Goal: Information Seeking & Learning: Learn about a topic

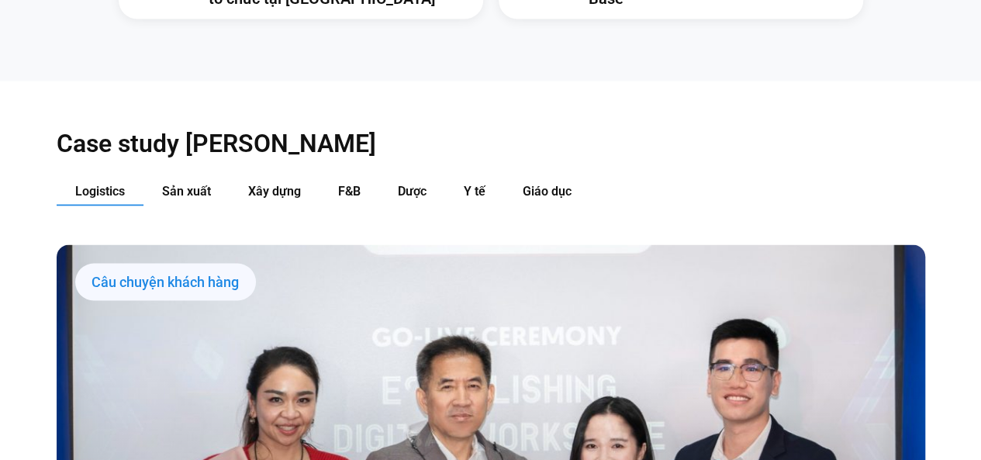
scroll to position [1466, 0]
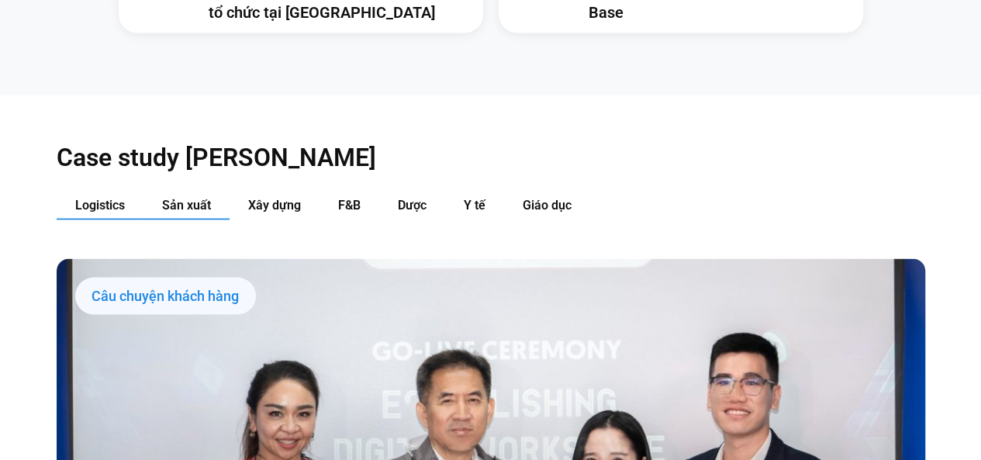
click at [193, 197] on span "Sản xuất" at bounding box center [186, 204] width 49 height 15
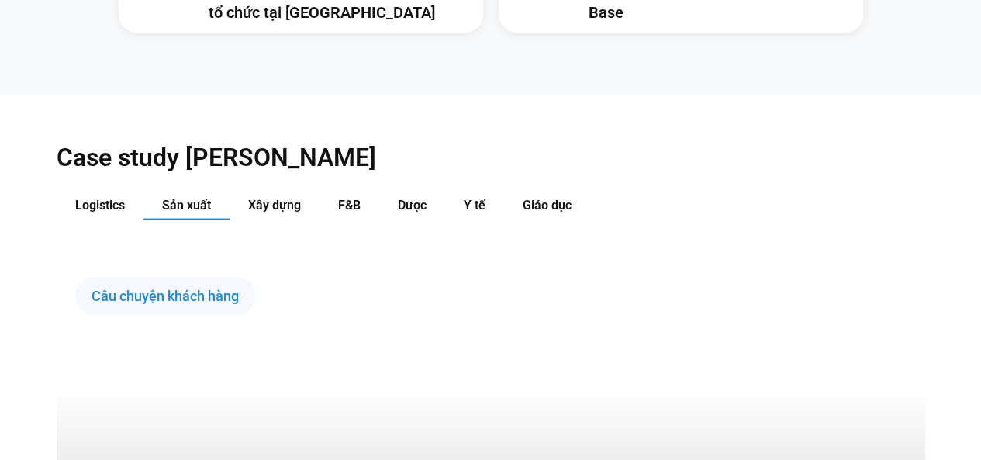
click at [193, 197] on span "Sản xuất" at bounding box center [186, 204] width 49 height 15
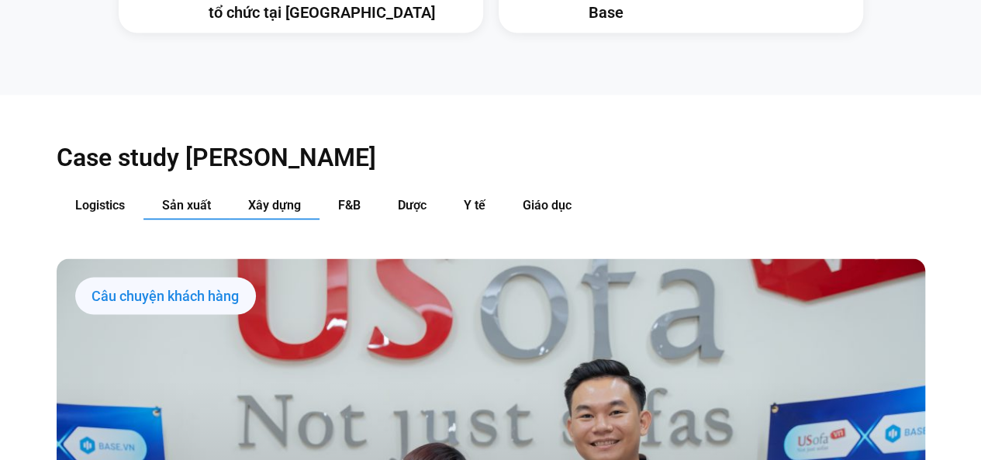
click at [250, 197] on span "Xây dựng" at bounding box center [274, 204] width 53 height 15
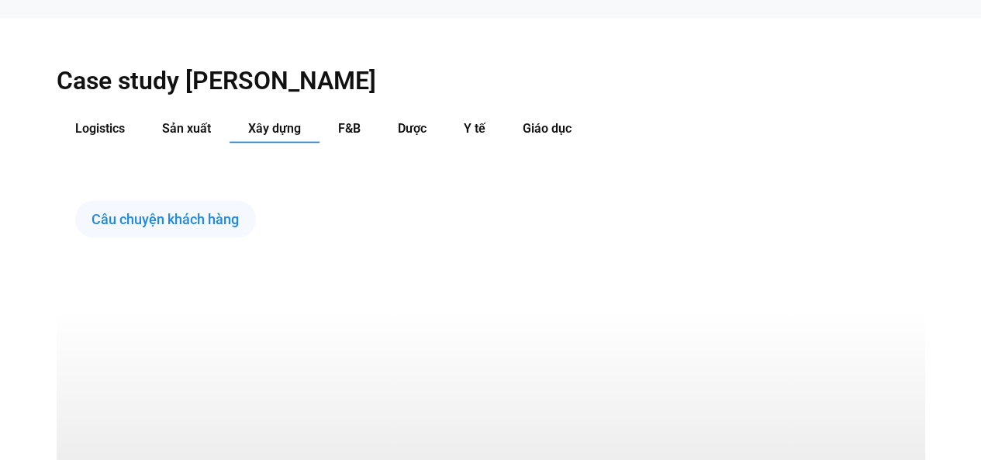
scroll to position [1557, 0]
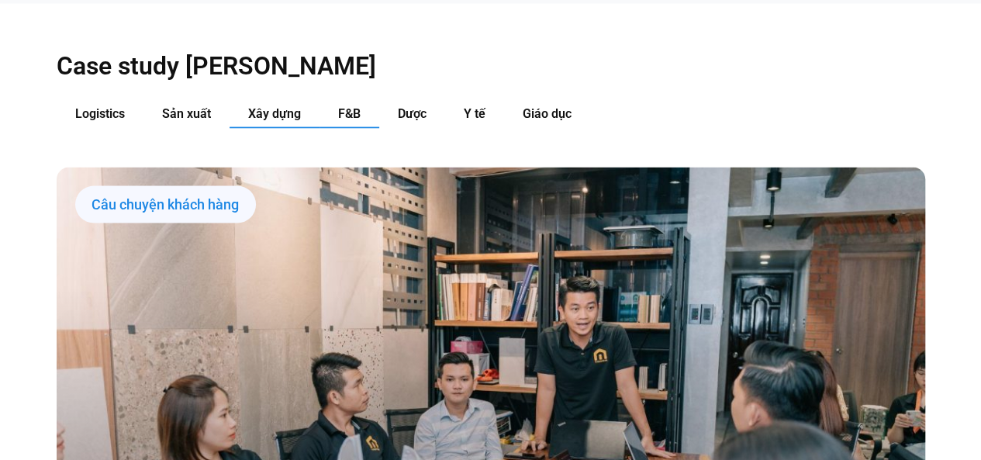
click at [335, 100] on button "F&B" at bounding box center [350, 114] width 60 height 29
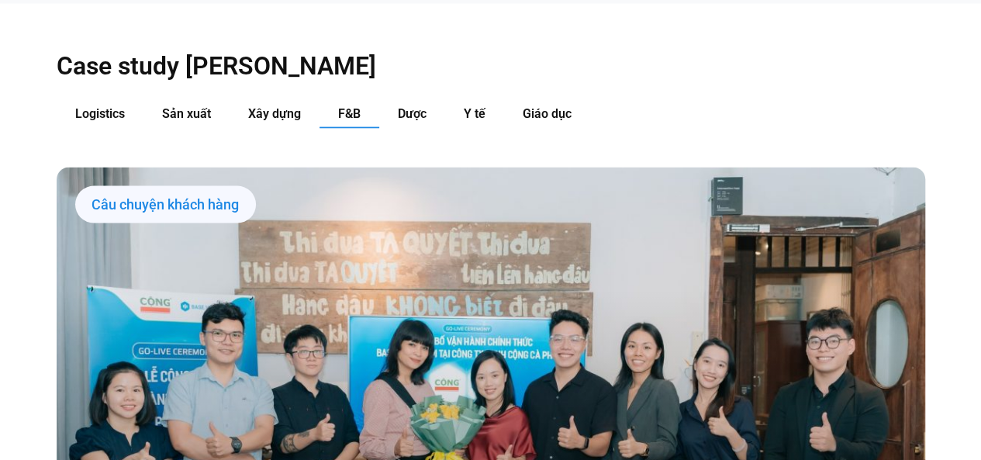
click at [407, 106] on span "Dược" at bounding box center [412, 113] width 29 height 15
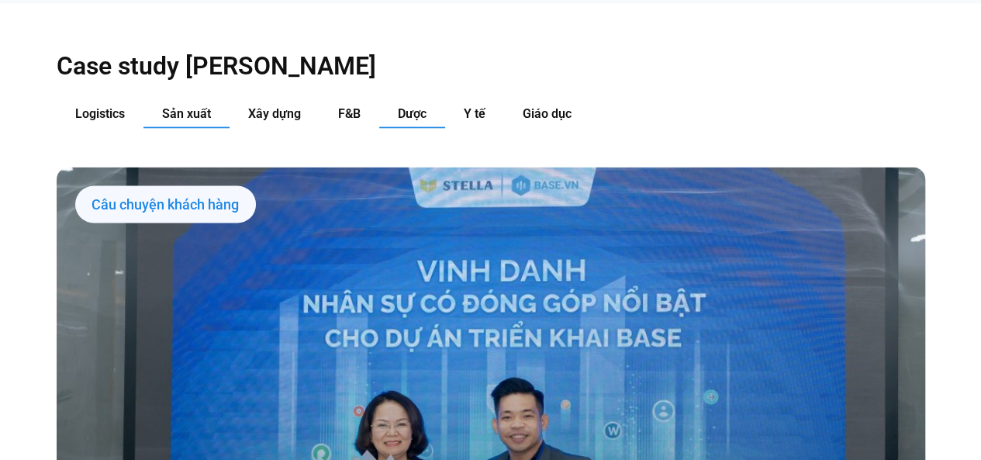
click at [166, 106] on span "Sản xuất" at bounding box center [186, 113] width 49 height 15
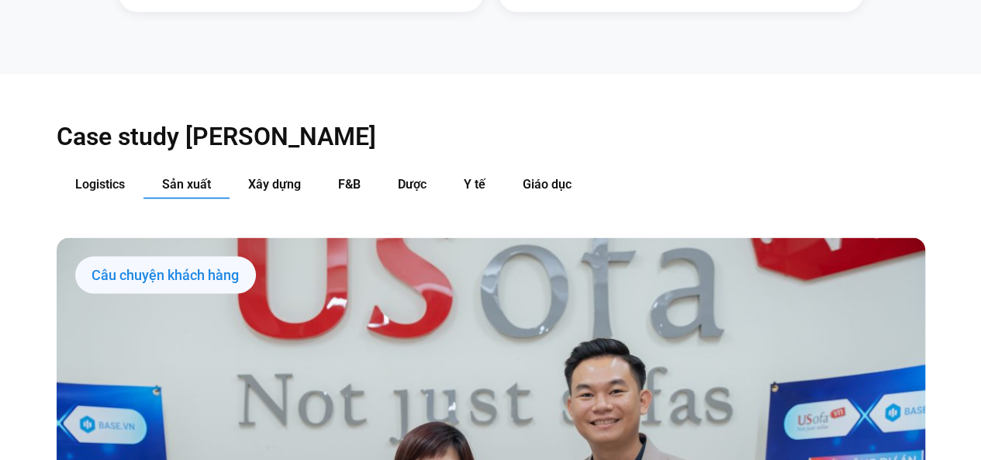
scroll to position [1486, 0]
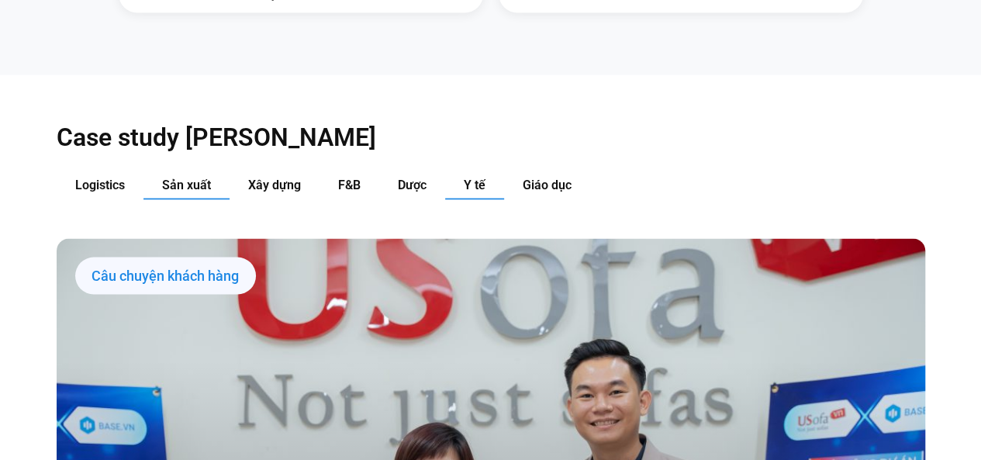
click at [459, 171] on button "Y tế" at bounding box center [474, 185] width 59 height 29
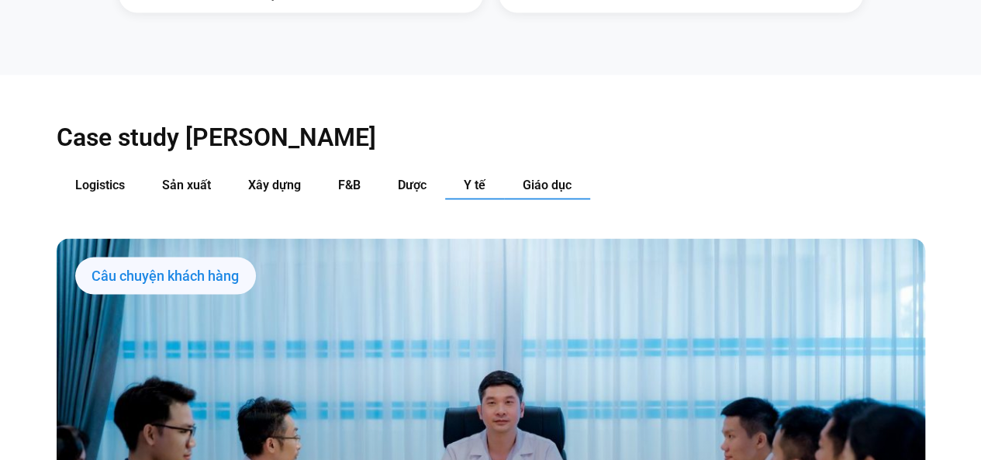
click at [530, 171] on button "Giáo dục" at bounding box center [547, 185] width 86 height 29
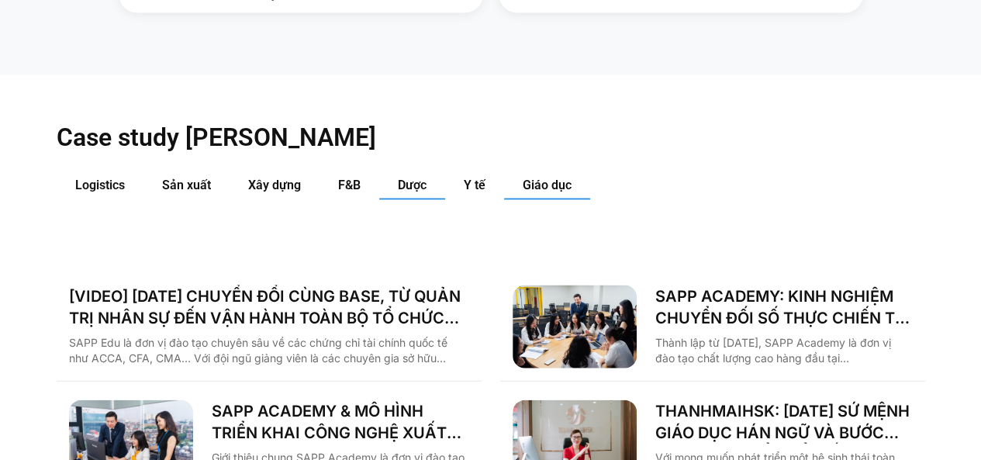
click at [402, 178] on span "Dược" at bounding box center [412, 185] width 29 height 15
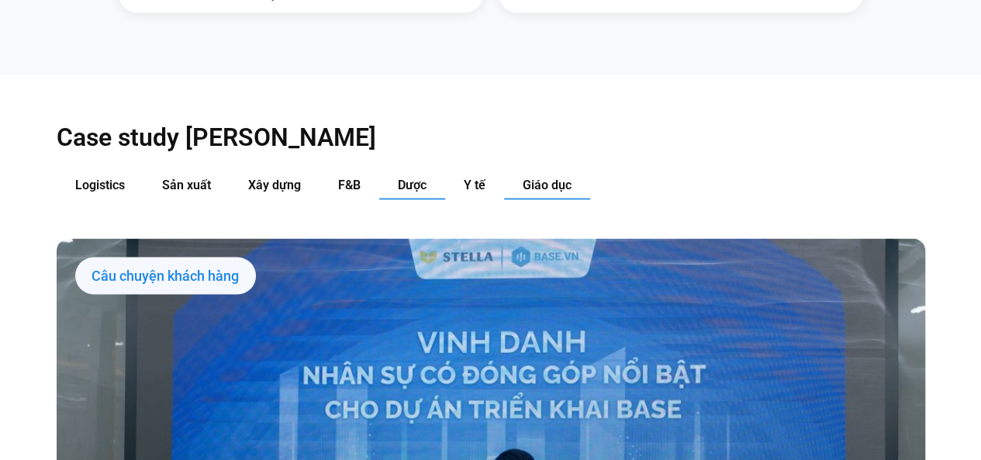
click at [544, 178] on span "Giáo dục" at bounding box center [547, 185] width 49 height 15
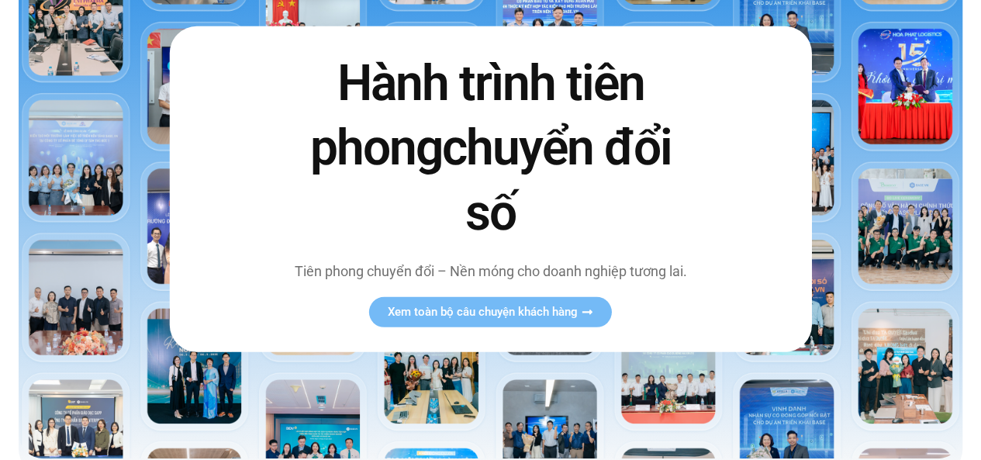
scroll to position [0, 0]
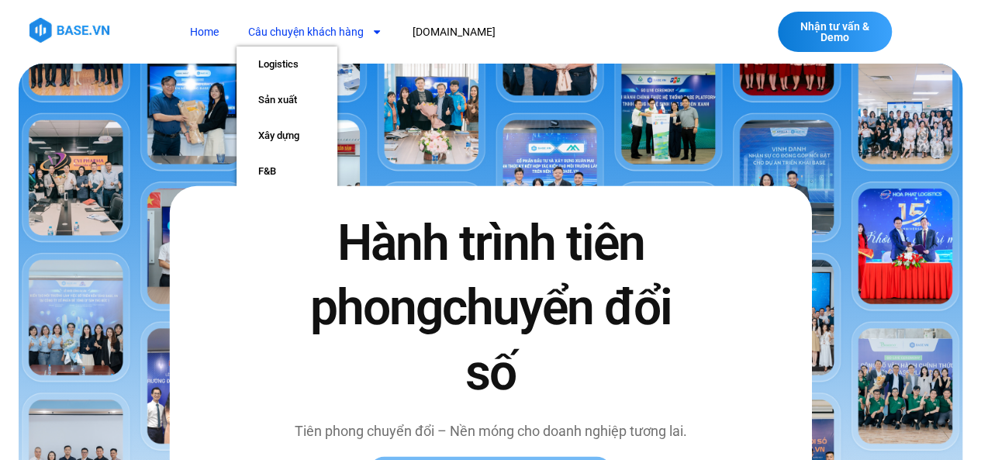
click at [357, 37] on link "Câu chuyện khách hàng" at bounding box center [315, 32] width 157 height 29
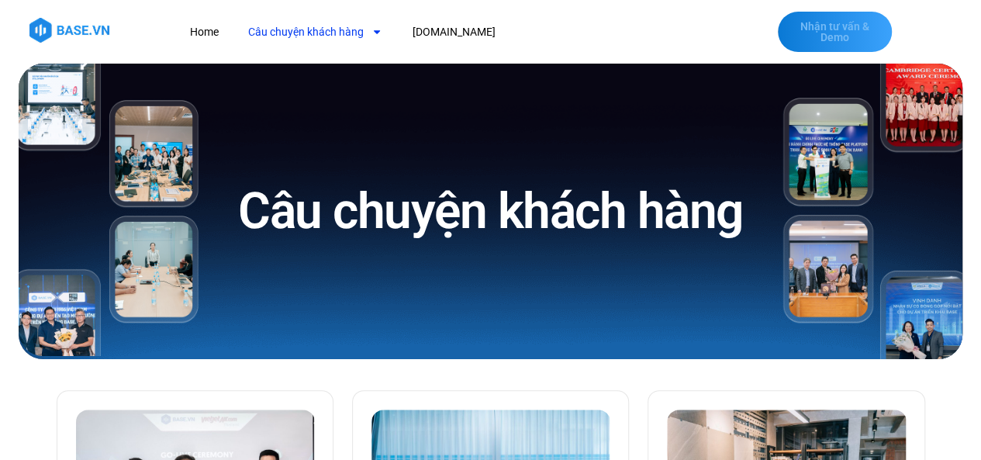
click at [843, 30] on span "Nhận tư vấn & Demo" at bounding box center [835, 32] width 83 height 22
